Goal: Task Accomplishment & Management: Manage account settings

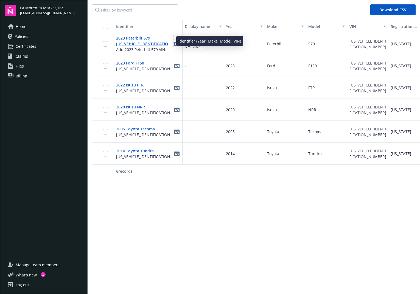
click at [155, 46] on link "2023 Peterbilt 579 [US_VEHICLE_IDENTIFICATION_NUMBER]" at bounding box center [144, 43] width 57 height 17
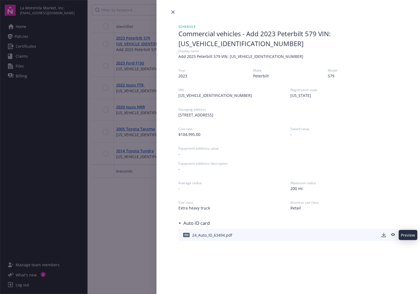
click at [394, 234] on icon "preview" at bounding box center [393, 234] width 4 height 3
click at [121, 229] on div "Schedule Commercial vehicles - Add 2023 Peterbilt 579 VIN: [US_VEHICLE_IDENTIFI…" at bounding box center [210, 147] width 420 height 294
